Goal: Transaction & Acquisition: Subscribe to service/newsletter

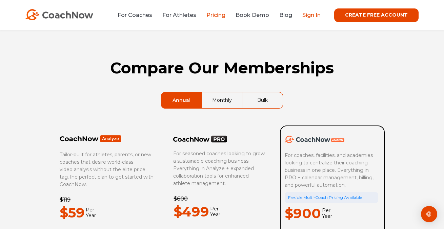
click at [319, 14] on link "Sign In" at bounding box center [311, 15] width 18 height 6
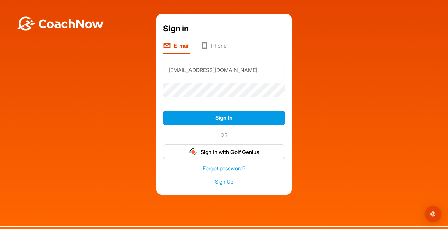
type input "[EMAIL_ADDRESS][DOMAIN_NAME]"
click at [222, 118] on button "Sign In" at bounding box center [224, 118] width 122 height 15
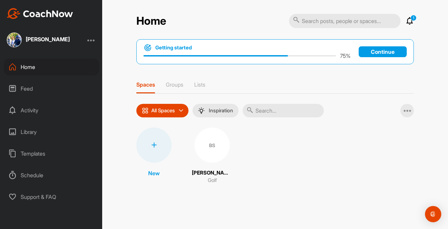
click at [40, 68] on div "Home" at bounding box center [51, 67] width 95 height 17
click at [413, 21] on icon at bounding box center [410, 21] width 8 height 8
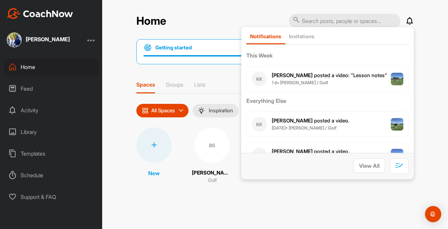
click at [413, 21] on icon at bounding box center [410, 21] width 8 height 8
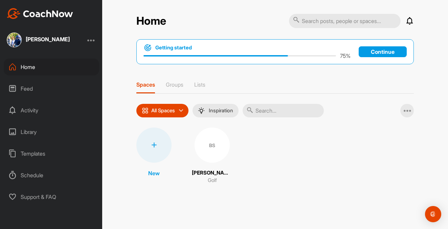
click at [25, 72] on div "Home" at bounding box center [51, 67] width 95 height 17
click at [33, 130] on div "Library" at bounding box center [51, 132] width 95 height 17
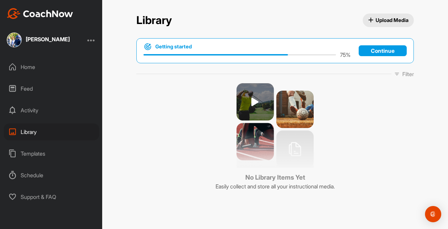
click at [35, 71] on div "Home" at bounding box center [51, 67] width 95 height 17
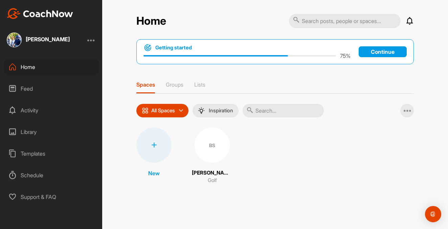
click at [47, 11] on img at bounding box center [40, 13] width 66 height 11
click at [36, 156] on div "Templates" at bounding box center [51, 153] width 95 height 17
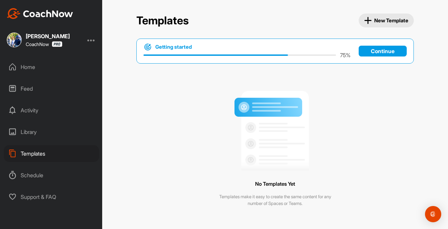
click at [24, 129] on div "Library" at bounding box center [51, 132] width 95 height 17
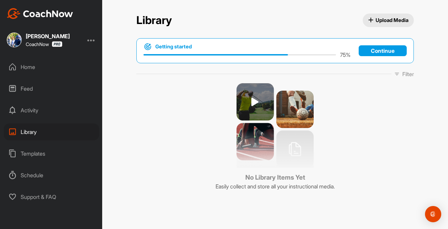
click at [19, 100] on div "Home Feed Activity Library Templates Schedule Support & FAQ" at bounding box center [51, 132] width 102 height 147
click at [24, 90] on div "Feed" at bounding box center [51, 88] width 95 height 17
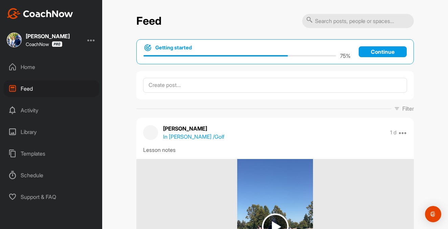
click at [28, 68] on div "Home" at bounding box center [51, 67] width 95 height 17
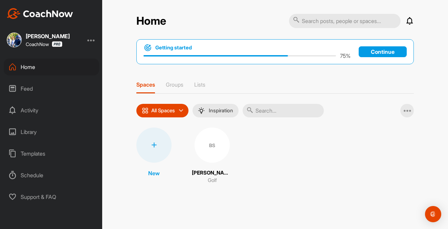
click at [24, 177] on div "Schedule" at bounding box center [51, 175] width 95 height 17
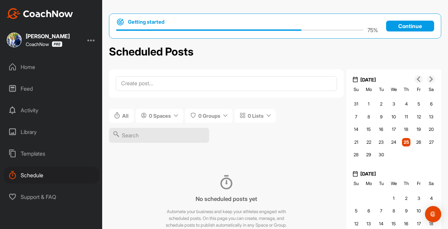
click at [302, 149] on div "All 0 Spaces 0 Groups 0 Lists" at bounding box center [226, 129] width 235 height 52
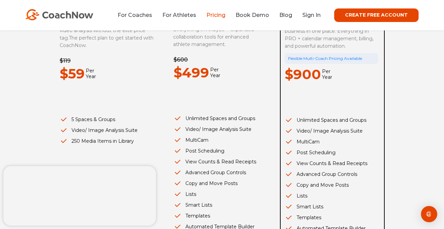
scroll to position [143, 0]
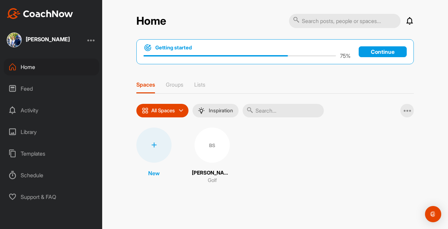
click at [371, 53] on p "Continue" at bounding box center [383, 51] width 48 height 11
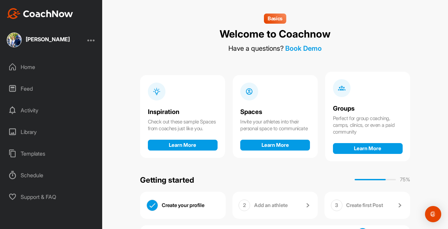
click at [426, 86] on div "Basics Welcome to Coachnow Have a questions? Book Demo Inspiration Check out th…" at bounding box center [275, 114] width 346 height 229
click at [93, 42] on div at bounding box center [91, 40] width 8 height 8
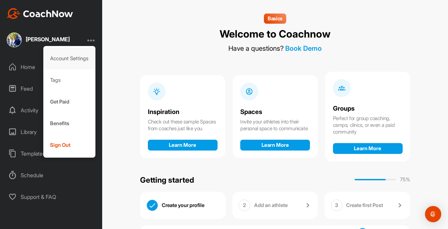
click at [76, 59] on div "Account Settings" at bounding box center [69, 59] width 52 height 22
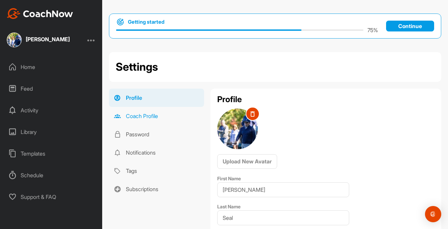
click at [152, 115] on link "Coach Profile" at bounding box center [156, 116] width 95 height 18
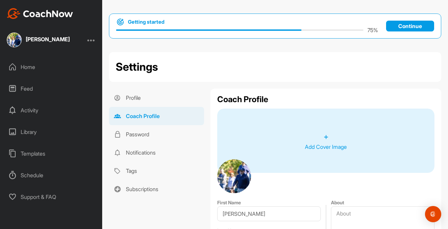
type input "[PERSON_NAME]"
type input "Seal"
click at [136, 98] on link "Profile" at bounding box center [156, 98] width 95 height 18
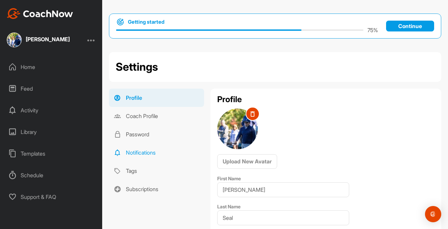
click at [144, 154] on link "Notifications" at bounding box center [156, 153] width 95 height 18
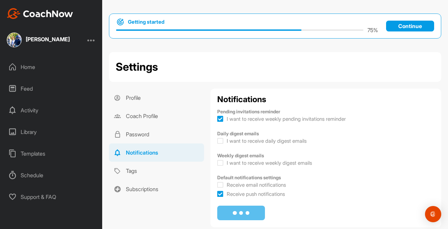
checkbox input "true"
click at [157, 185] on link "Subscriptions" at bounding box center [156, 189] width 95 height 18
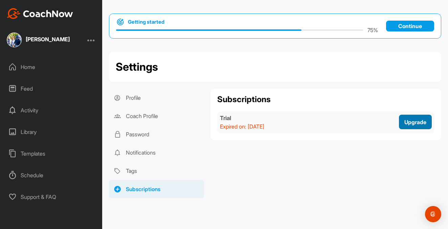
click at [405, 124] on span "Upgrade" at bounding box center [416, 122] width 22 height 7
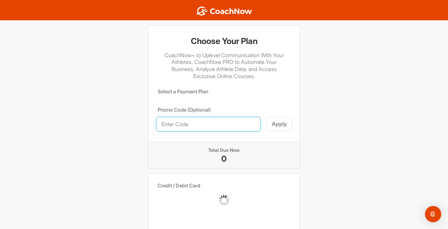
scroll to position [119, 0]
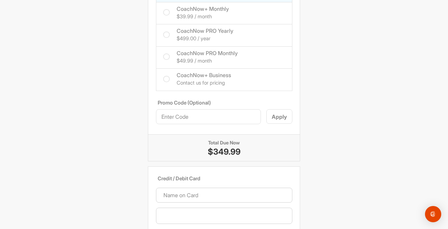
click at [319, 99] on div "Choose Your Plan CoachNow+ to Uplevel Communication With Your Athletes. CoachNo…" at bounding box center [224, 153] width 448 height 492
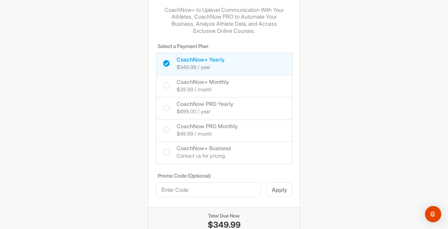
scroll to position [47, 0]
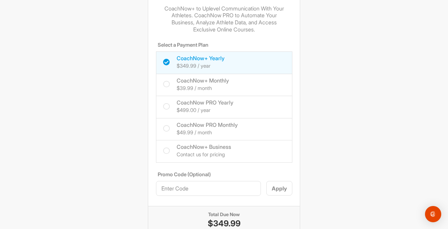
click at [165, 104] on icon at bounding box center [166, 106] width 7 height 7
click at [165, 103] on input "CoachNow PRO Yearly $499.00 / year" at bounding box center [165, 101] width 4 height 4
checkbox input "true"
checkbox input "false"
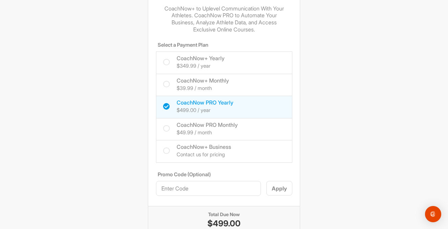
click at [334, 131] on div "Choose Your Plan CoachNow+ to Uplevel Communication With Your Athletes. CoachNo…" at bounding box center [224, 225] width 448 height 492
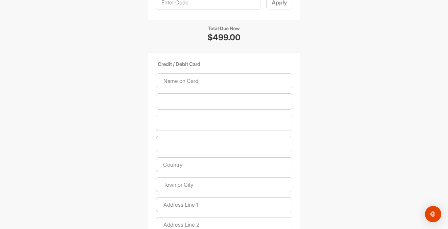
scroll to position [234, 0]
click at [387, 52] on div "Choose Your Plan CoachNow+ to Uplevel Communication With Your Athletes. CoachNo…" at bounding box center [224, 37] width 448 height 492
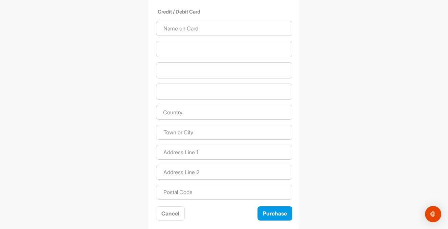
scroll to position [287, 0]
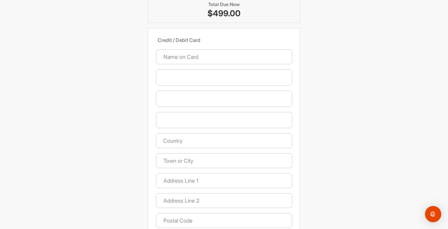
scroll to position [291, 0]
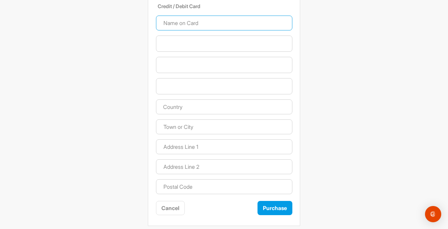
click at [224, 17] on input at bounding box center [224, 23] width 136 height 15
type input "J"
type input "[PERSON_NAME]"
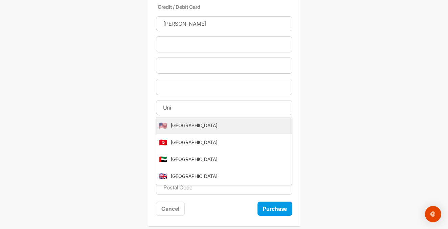
click at [253, 126] on li "🇺🇸 [GEOGRAPHIC_DATA]" at bounding box center [224, 125] width 136 height 17
type input "[GEOGRAPHIC_DATA]"
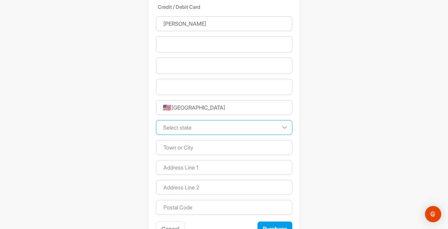
select select "NV"
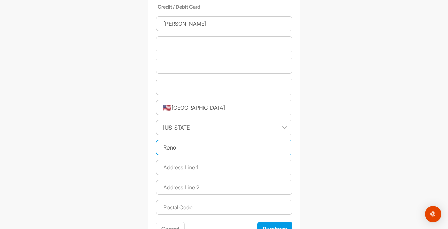
type input "Reno"
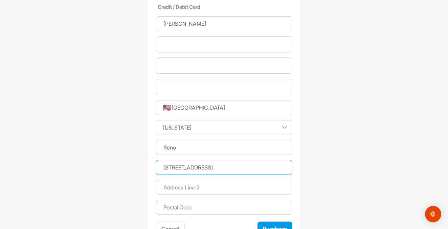
scroll to position [310, 0]
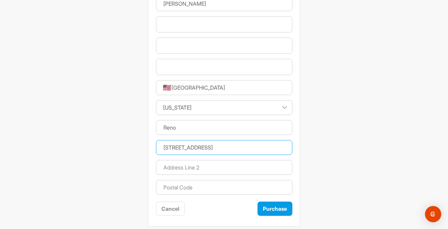
type input "[STREET_ADDRESS]"
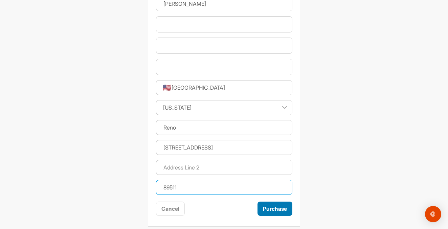
type input "89511"
click at [281, 205] on button "Purchase" at bounding box center [275, 209] width 35 height 15
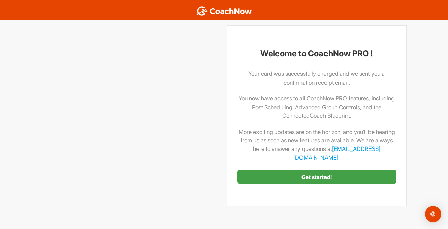
scroll to position [0, 0]
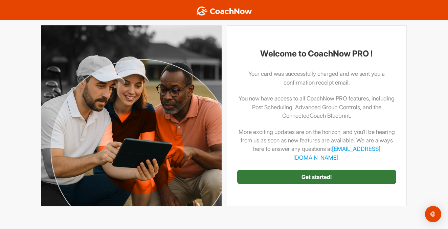
click at [341, 173] on link "Get started!" at bounding box center [316, 177] width 159 height 15
